Goal: Obtain resource: Download file/media

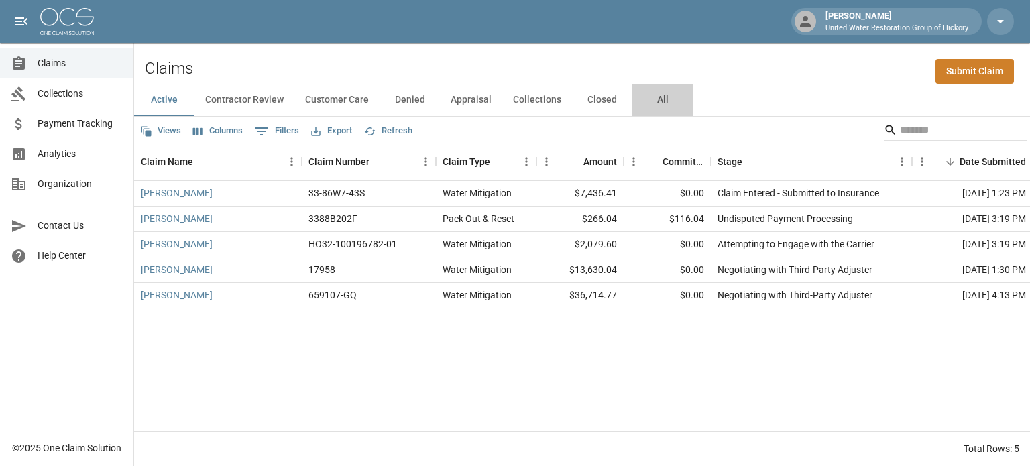
click at [655, 98] on button "All" at bounding box center [662, 100] width 60 height 32
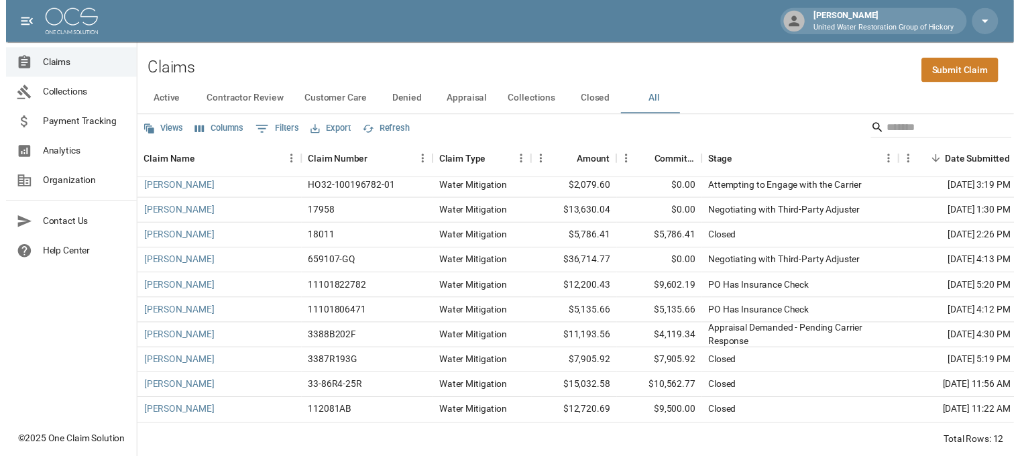
scroll to position [65, 0]
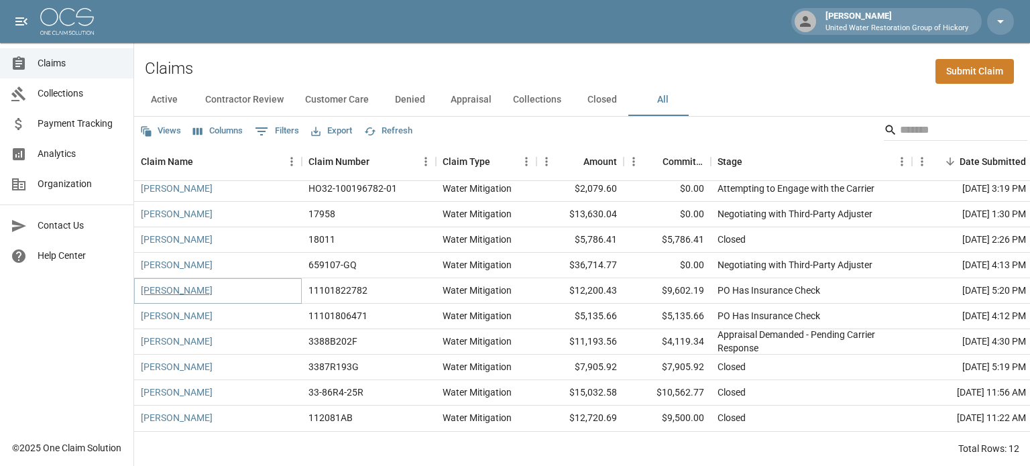
click at [170, 284] on link "[PERSON_NAME]" at bounding box center [177, 290] width 72 height 13
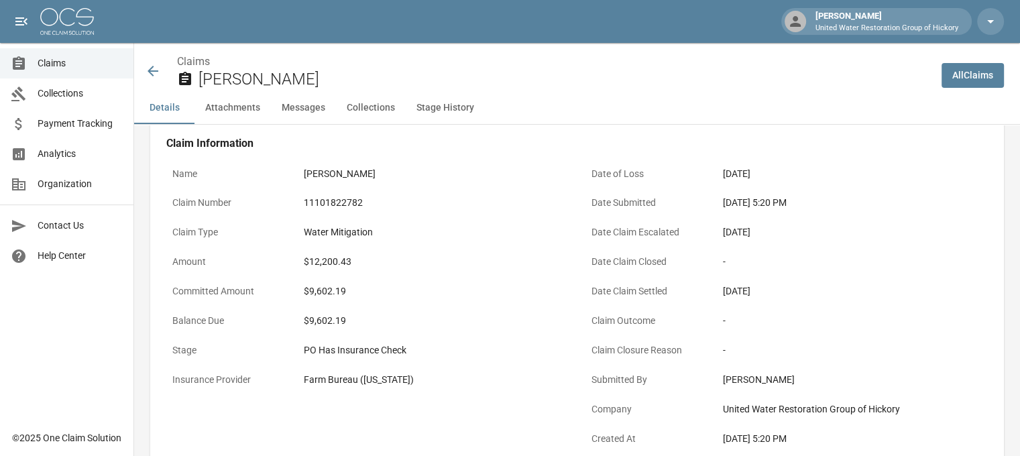
scroll to position [0, 2]
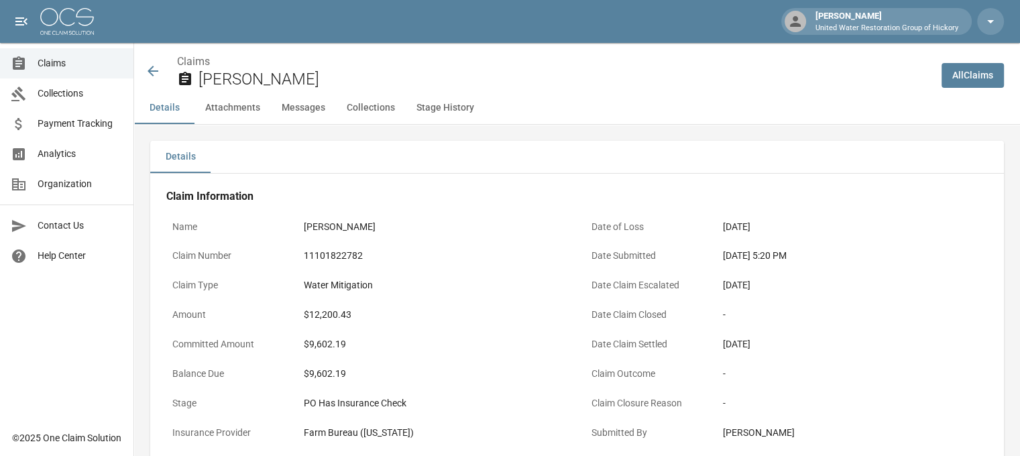
click at [151, 70] on icon at bounding box center [153, 71] width 16 height 16
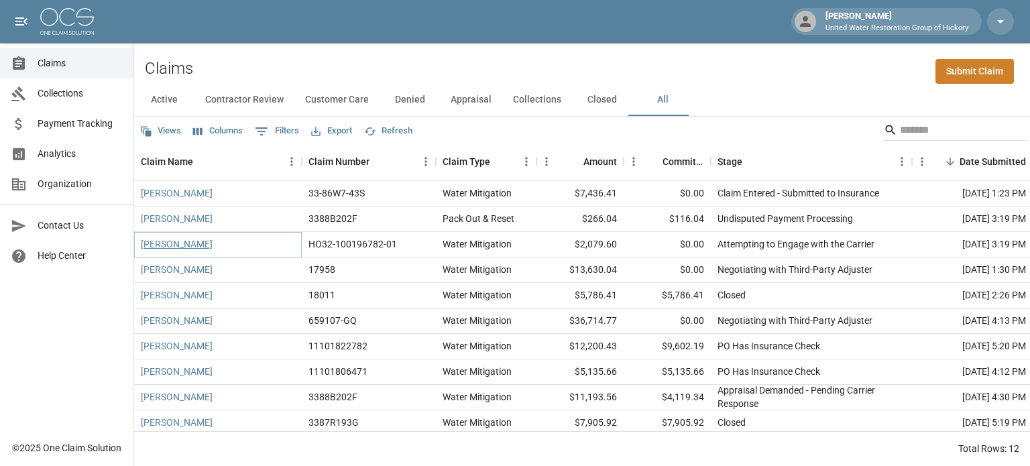
click at [190, 242] on link "[PERSON_NAME]" at bounding box center [177, 243] width 72 height 13
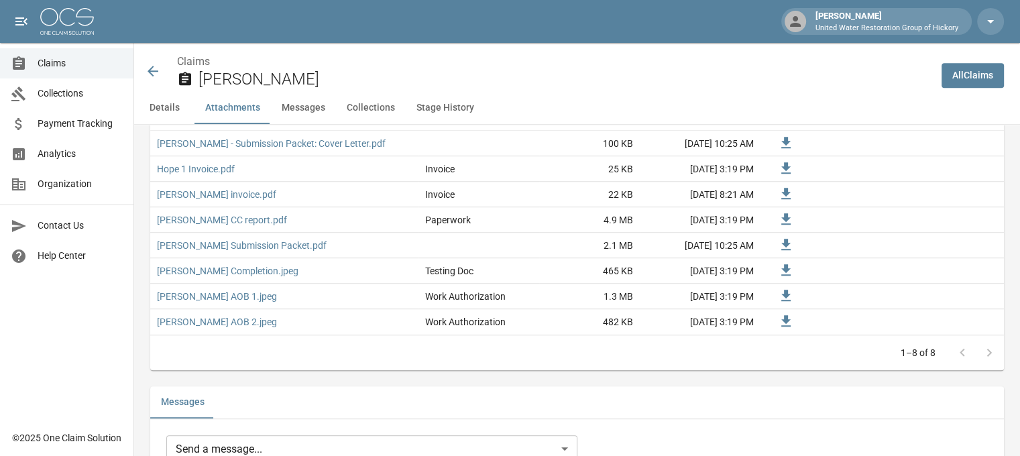
scroll to position [947, 0]
click at [220, 246] on link "[PERSON_NAME] Submission Packet.pdf" at bounding box center [242, 244] width 170 height 13
